Goal: Information Seeking & Learning: Find specific fact

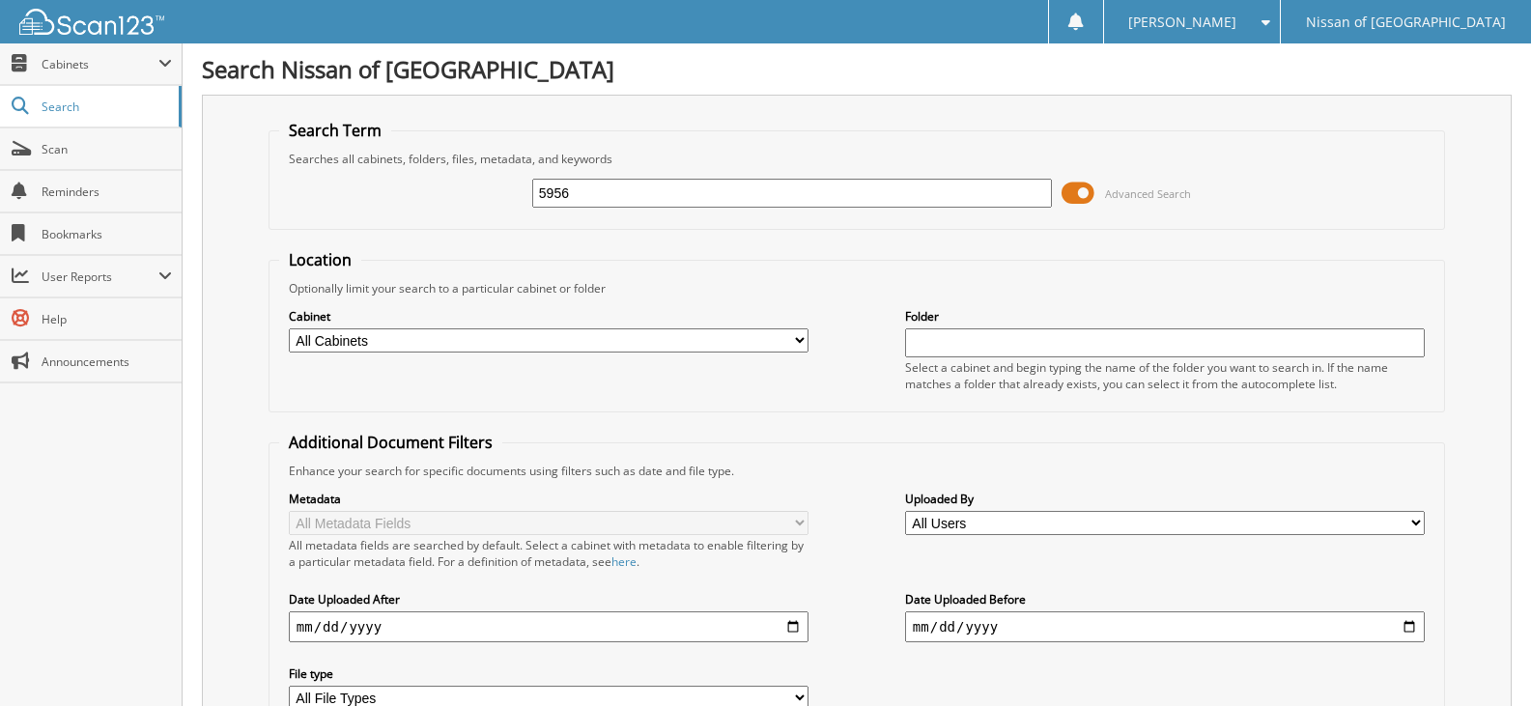
type input "5956"
click at [1068, 190] on span at bounding box center [1078, 193] width 33 height 29
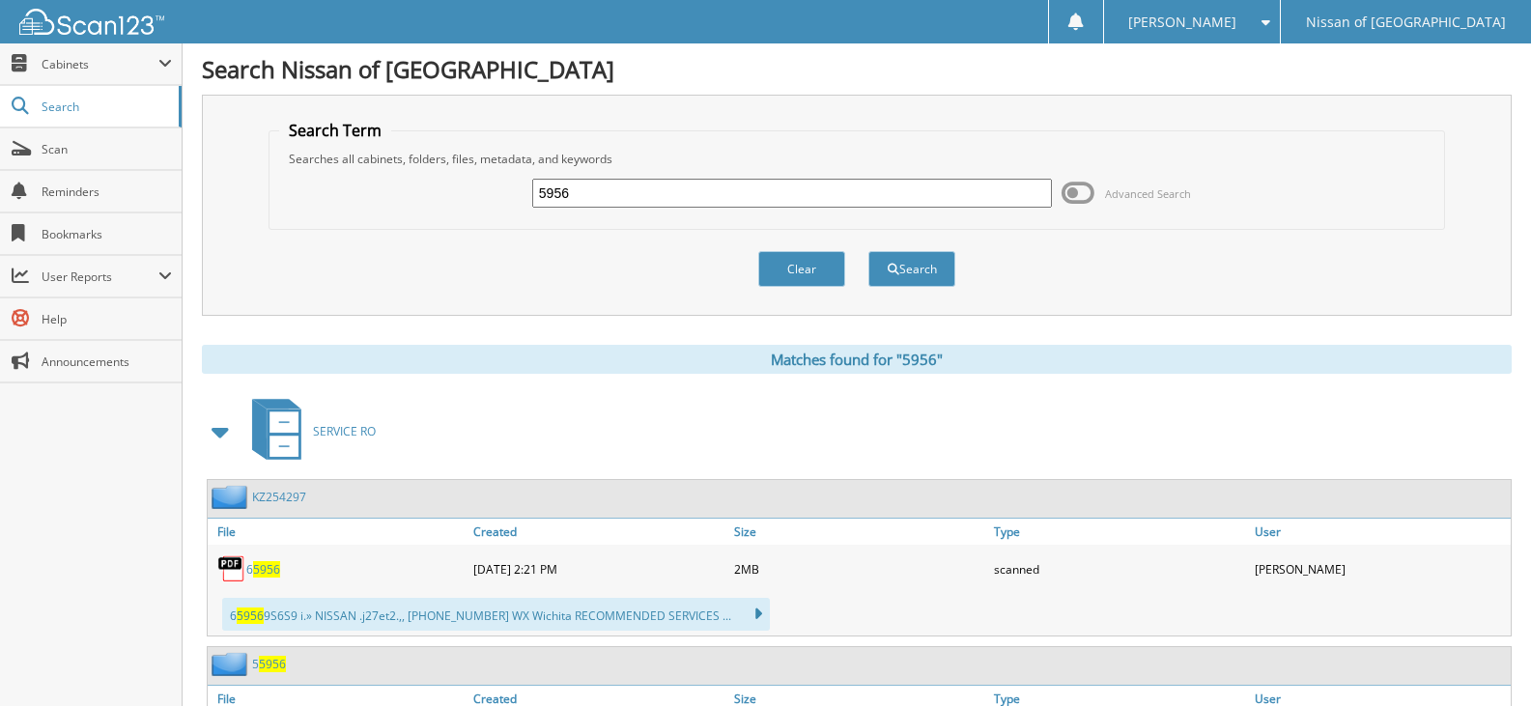
click at [542, 195] on input "5956" at bounding box center [792, 193] width 520 height 29
type input "75956"
click at [868, 251] on button "Search" at bounding box center [911, 269] width 87 height 36
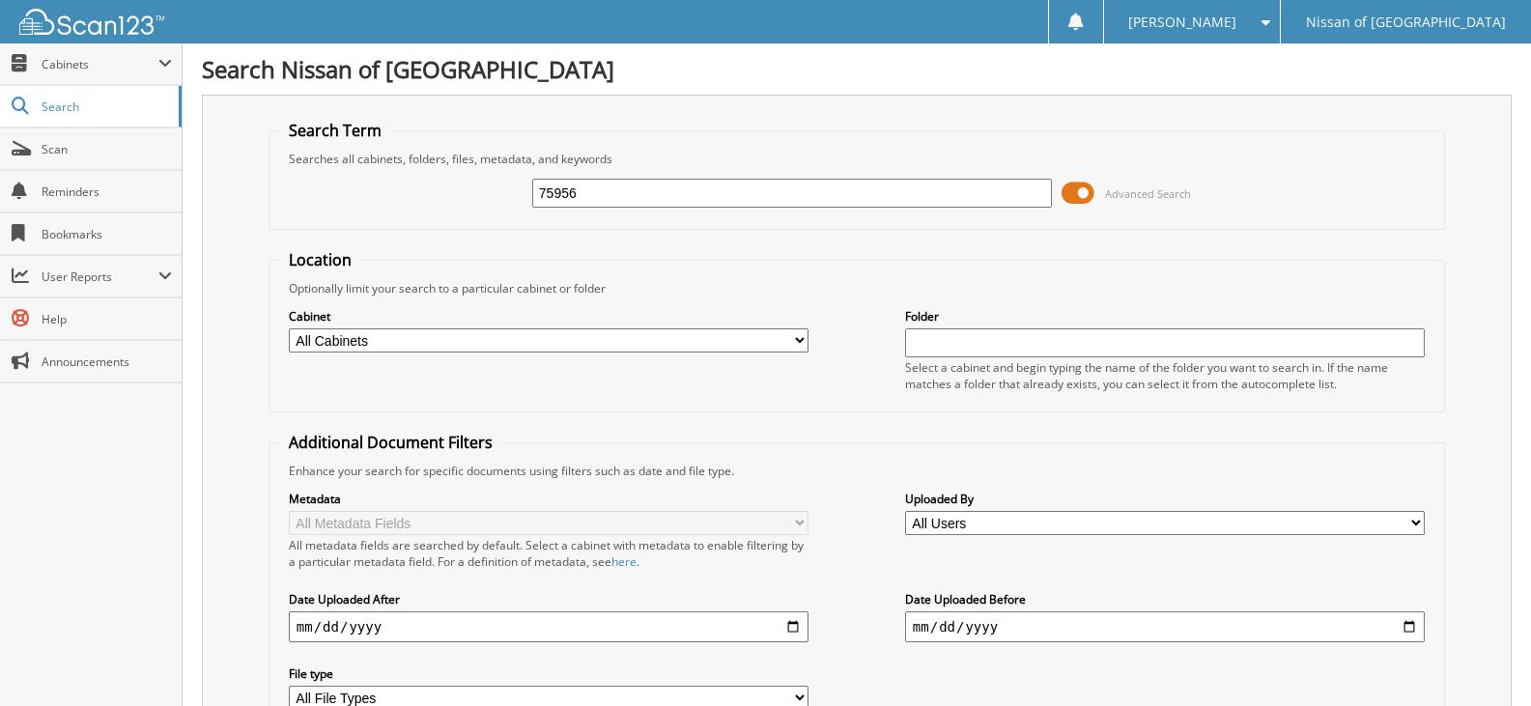
click at [1086, 191] on span at bounding box center [1078, 193] width 33 height 29
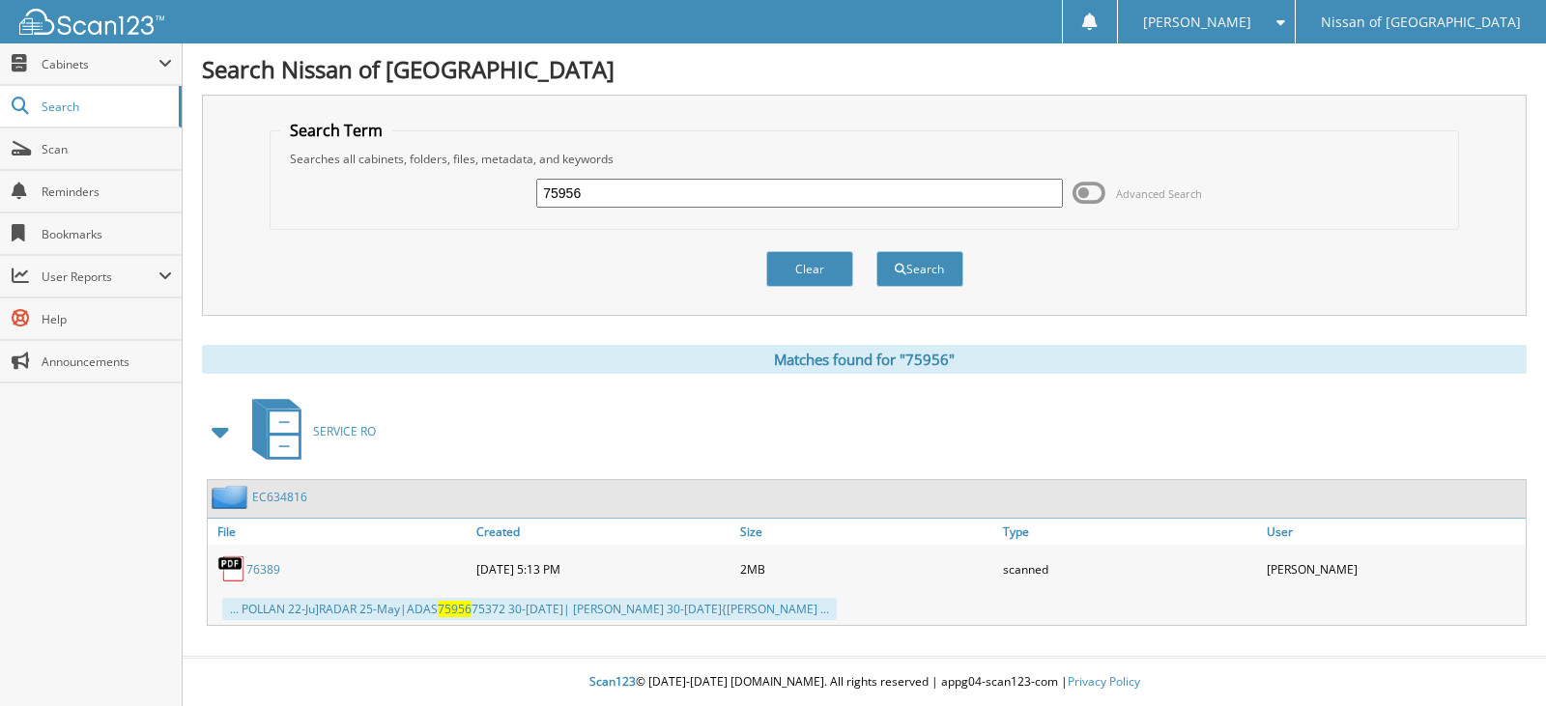
click at [692, 199] on input "75956" at bounding box center [798, 193] width 525 height 29
type input "76096"
click at [876, 251] on button "Search" at bounding box center [919, 269] width 87 height 36
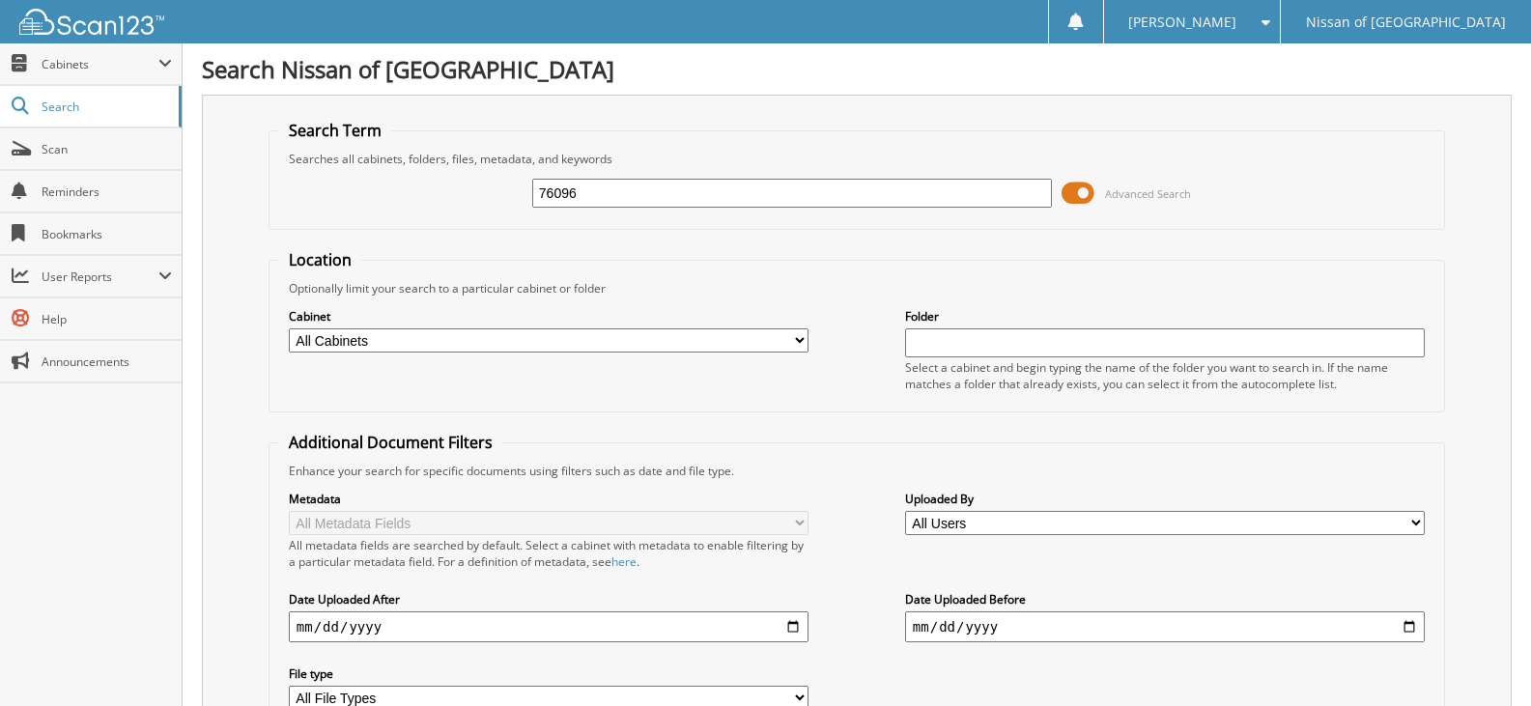
click at [1076, 199] on span at bounding box center [1078, 193] width 33 height 29
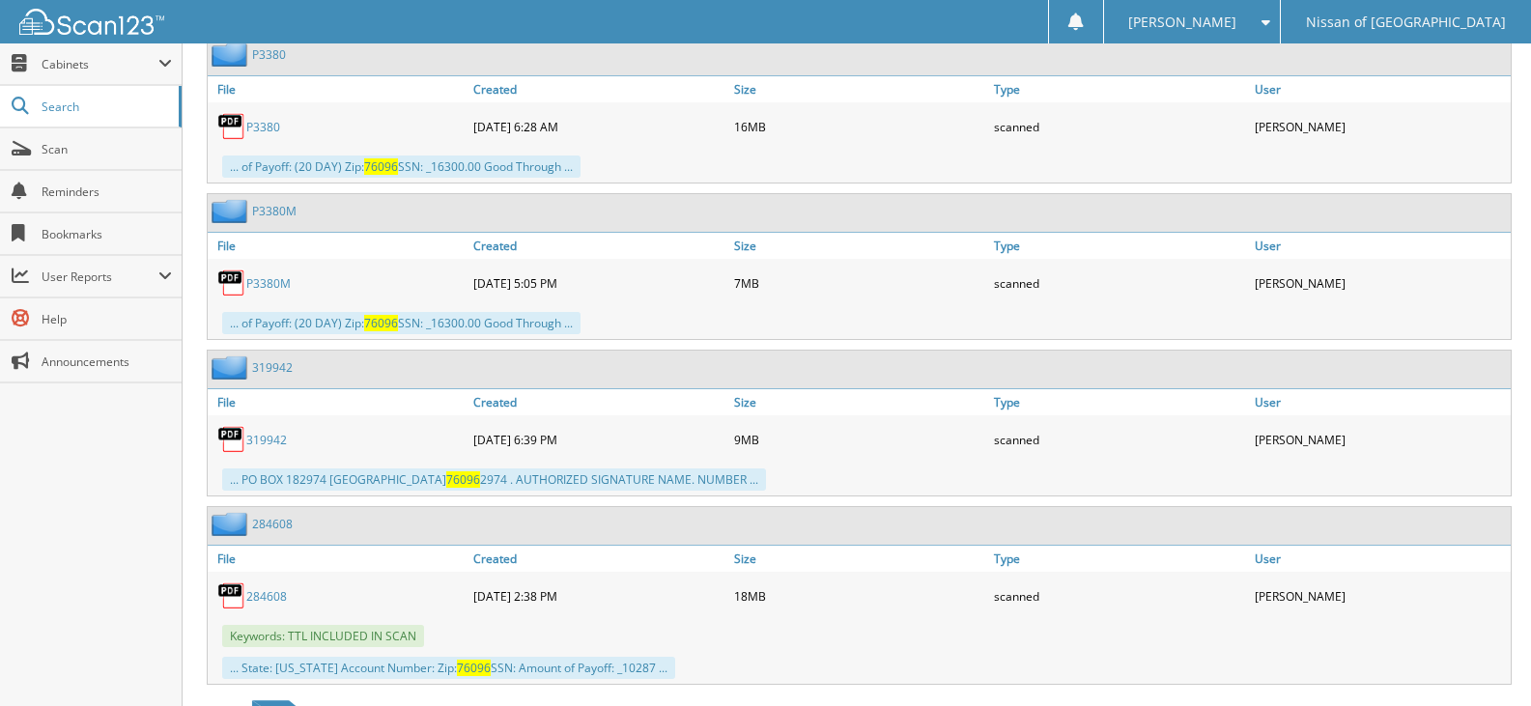
scroll to position [30, 0]
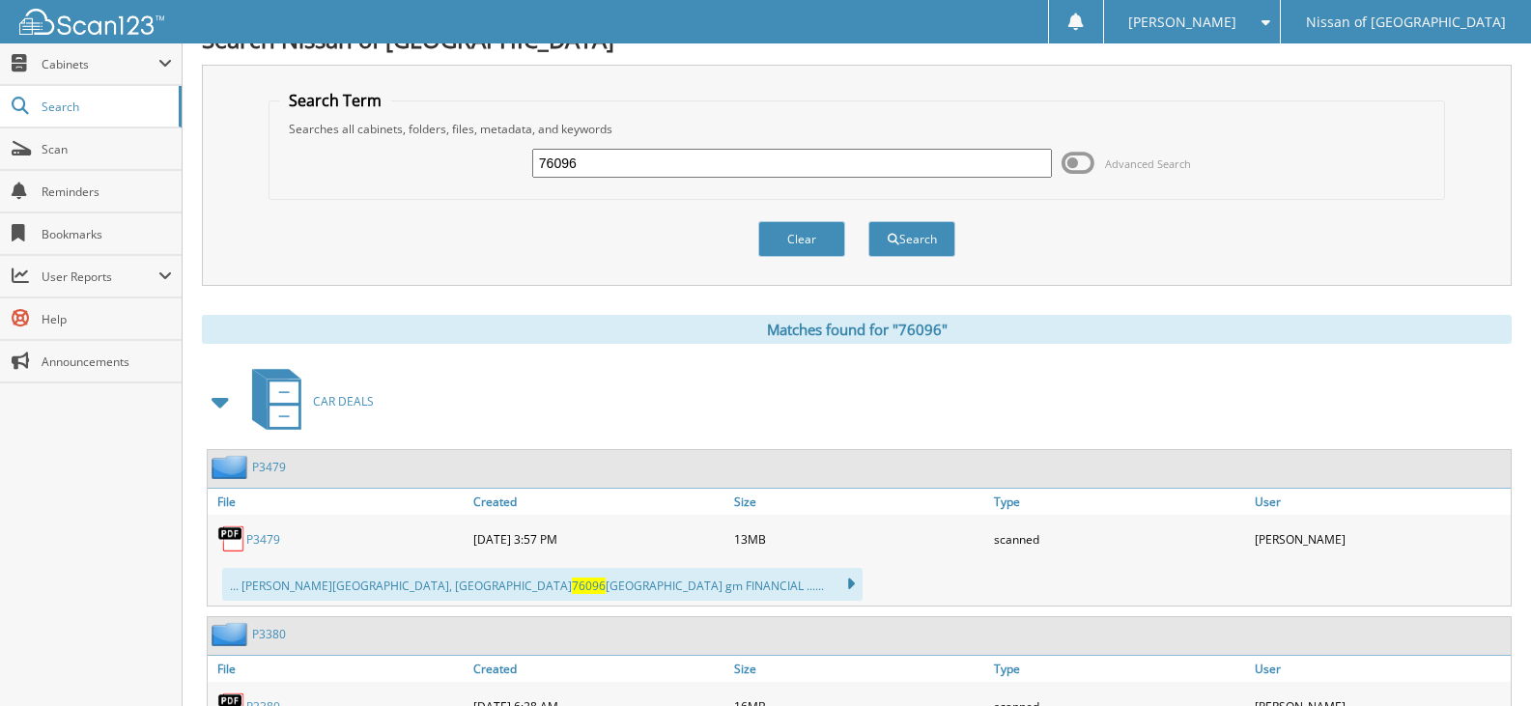
click at [635, 155] on input "76096" at bounding box center [792, 163] width 520 height 29
type input "76692"
click at [868, 221] on button "Search" at bounding box center [911, 239] width 87 height 36
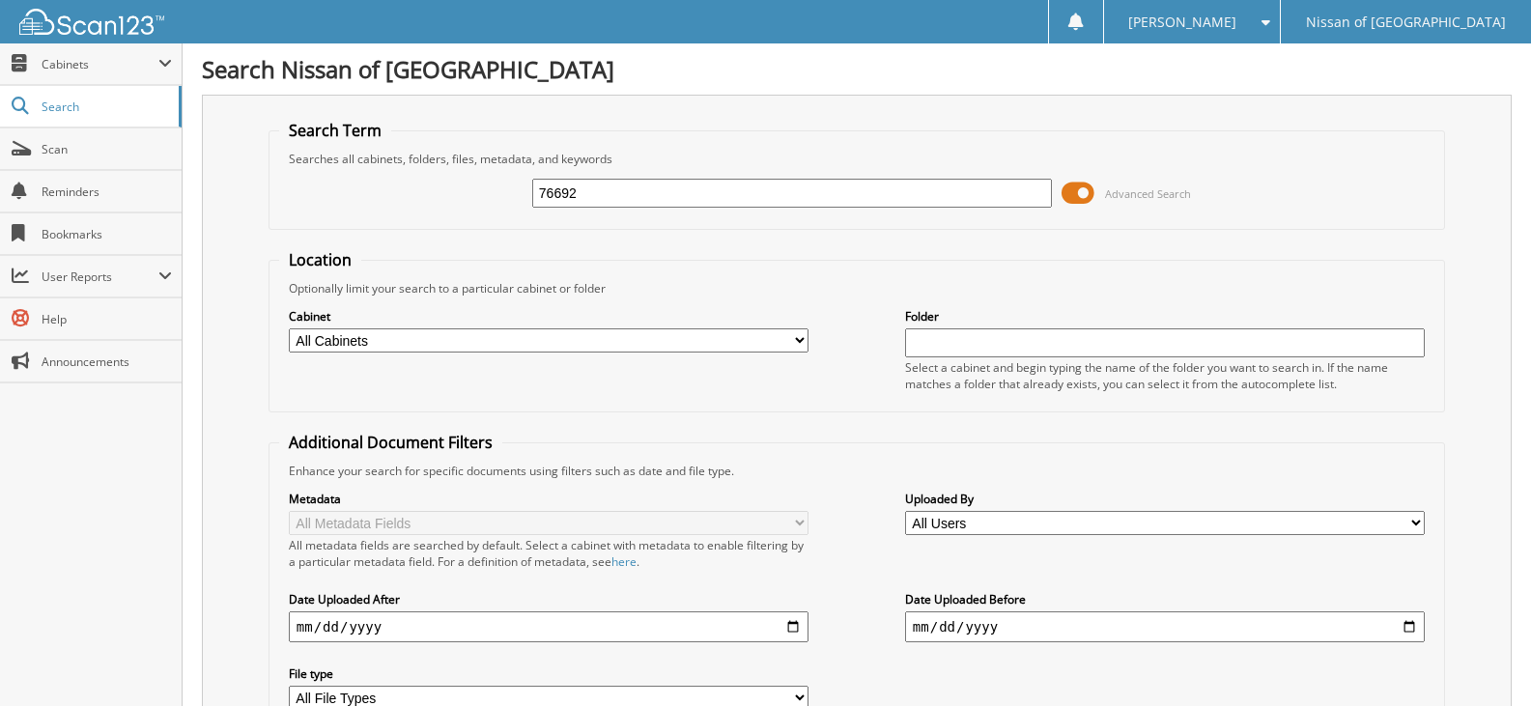
click at [1077, 194] on span at bounding box center [1078, 193] width 33 height 29
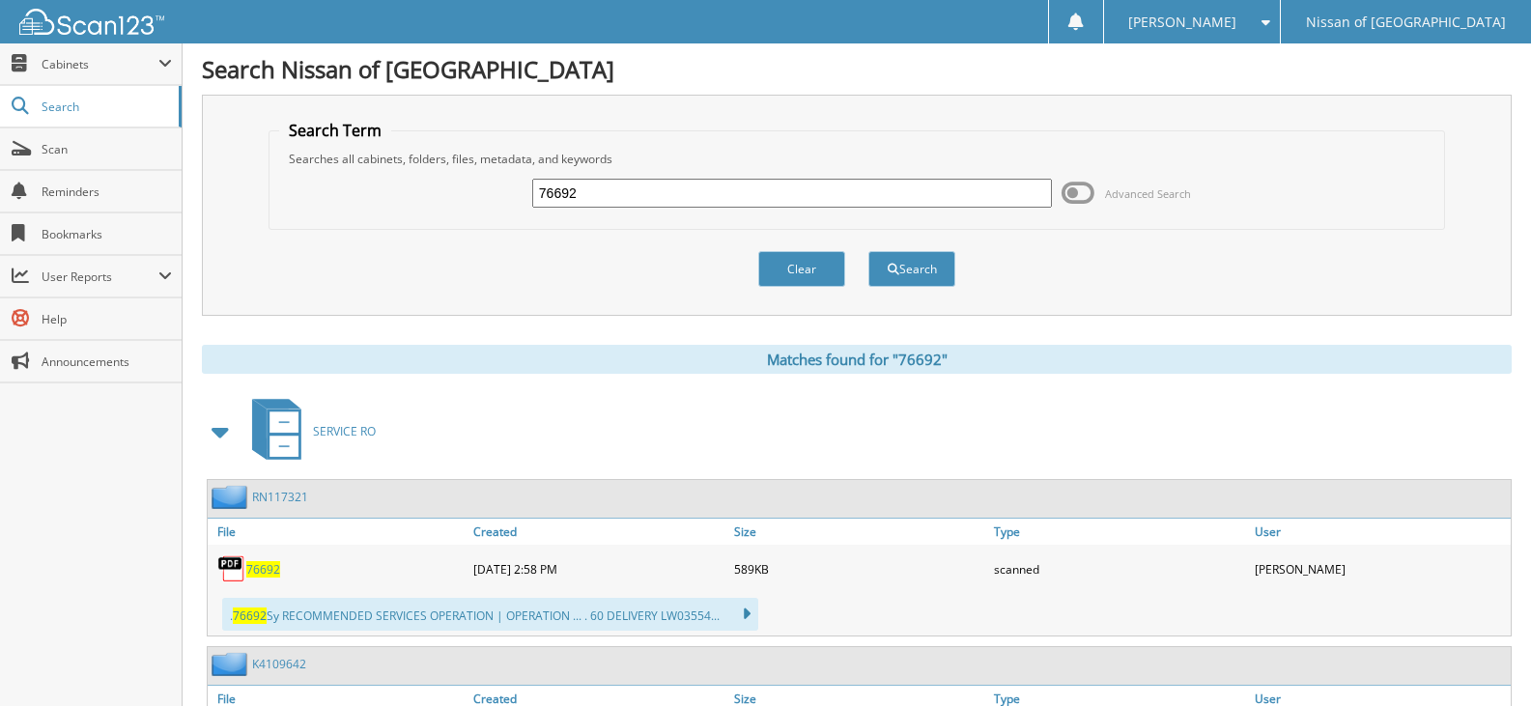
click at [276, 499] on link "RN117321" at bounding box center [280, 497] width 56 height 16
